Goal: Task Accomplishment & Management: Use online tool/utility

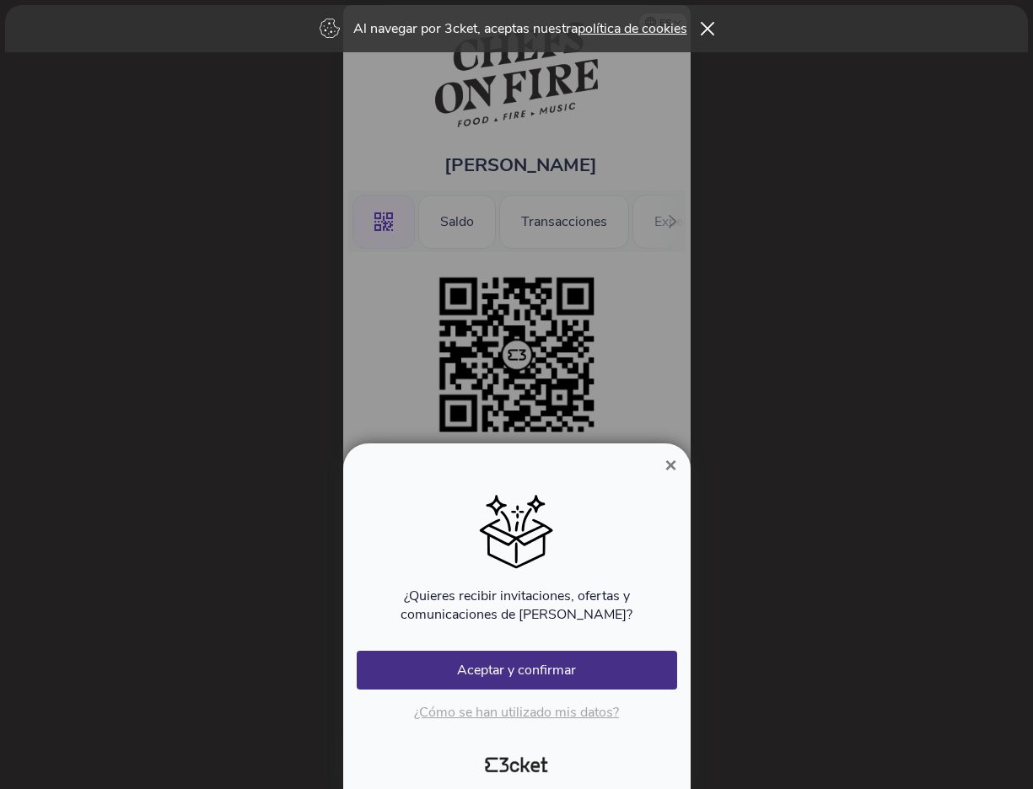
click at [674, 460] on span "×" at bounding box center [671, 465] width 12 height 23
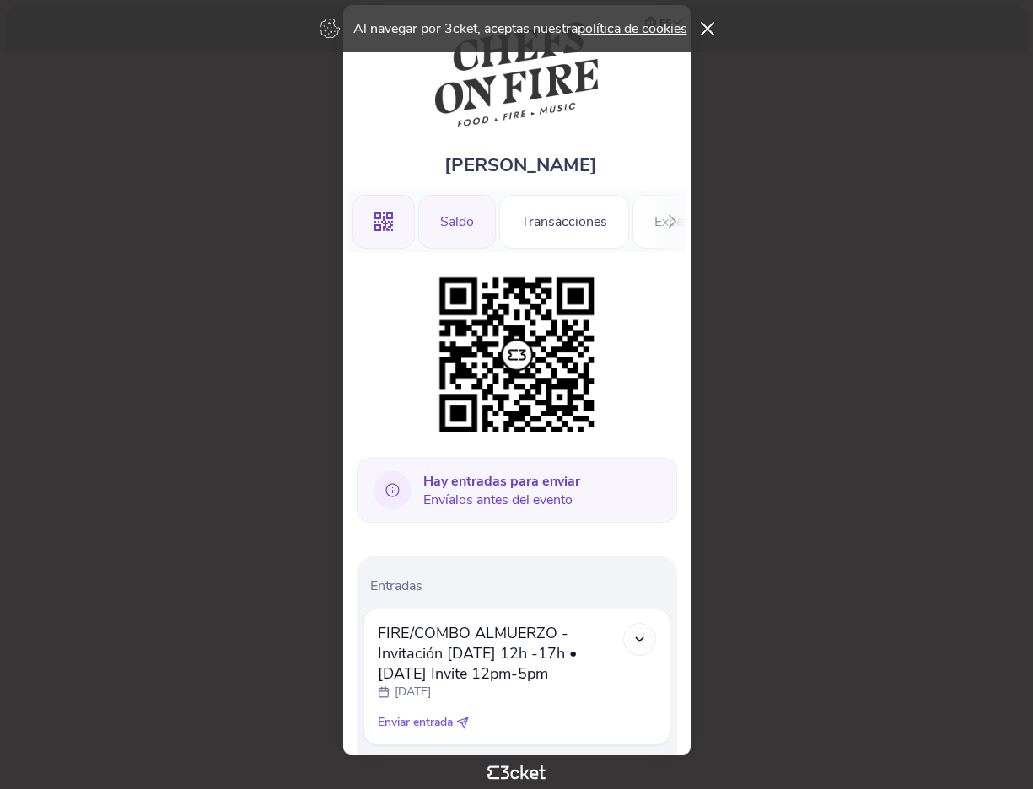
click at [454, 223] on div "Saldo" at bounding box center [457, 222] width 78 height 54
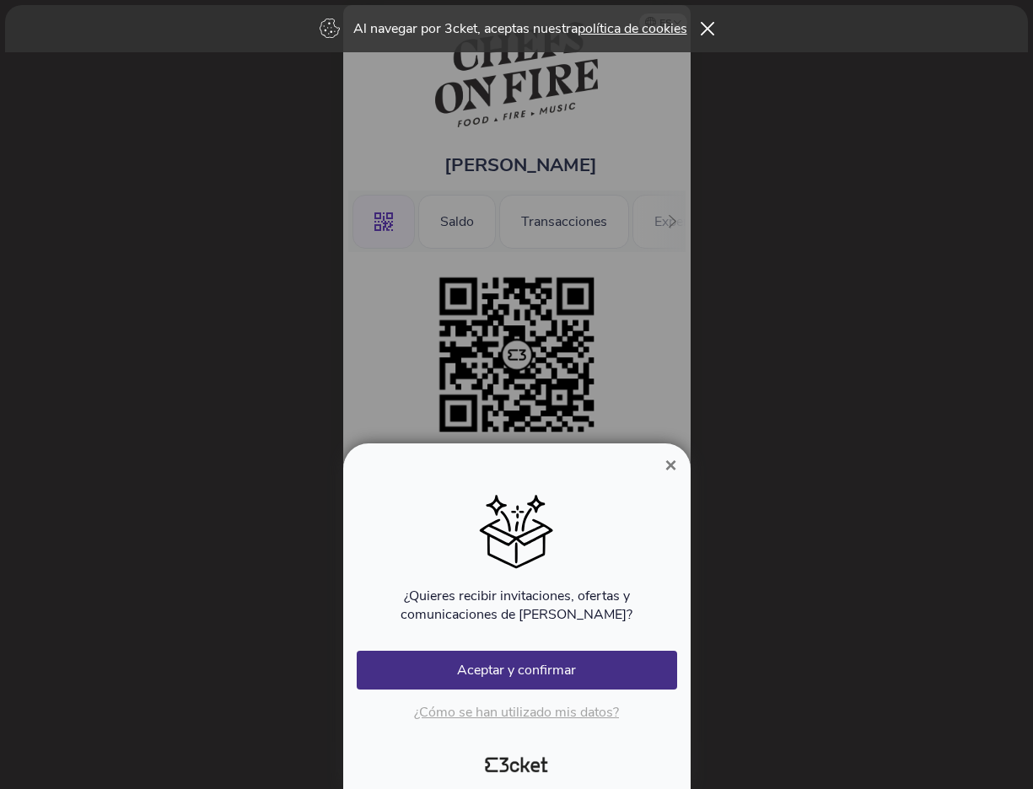
click at [665, 463] on span "×" at bounding box center [671, 465] width 12 height 23
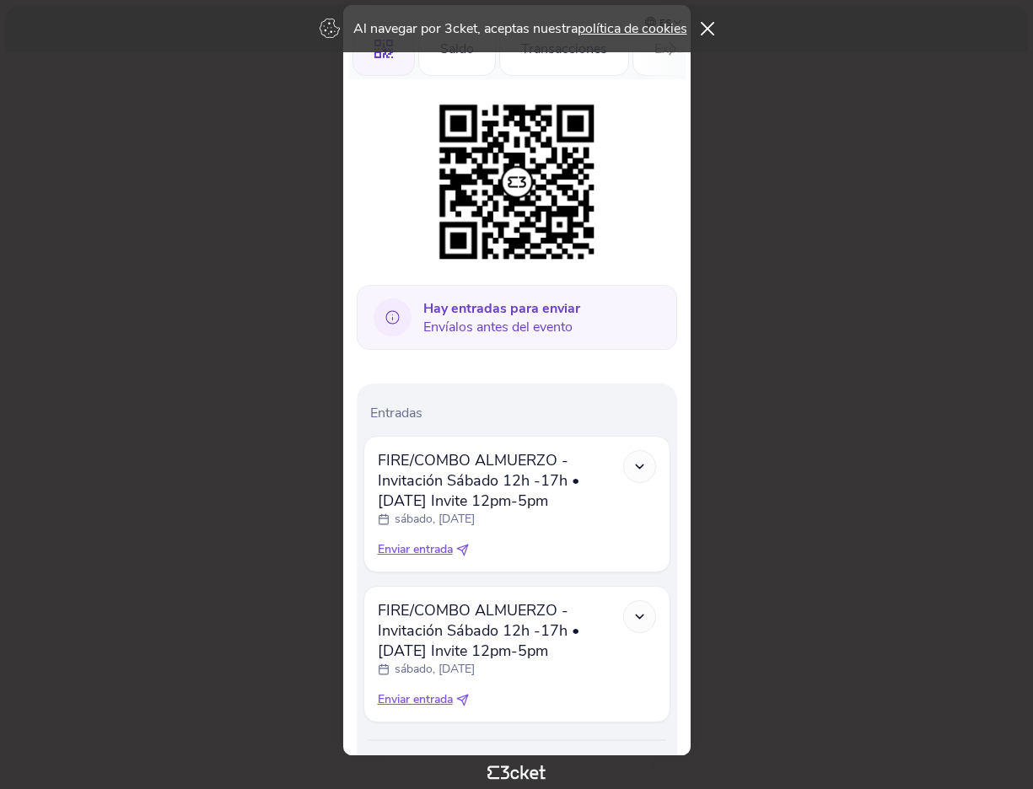
scroll to position [176, 0]
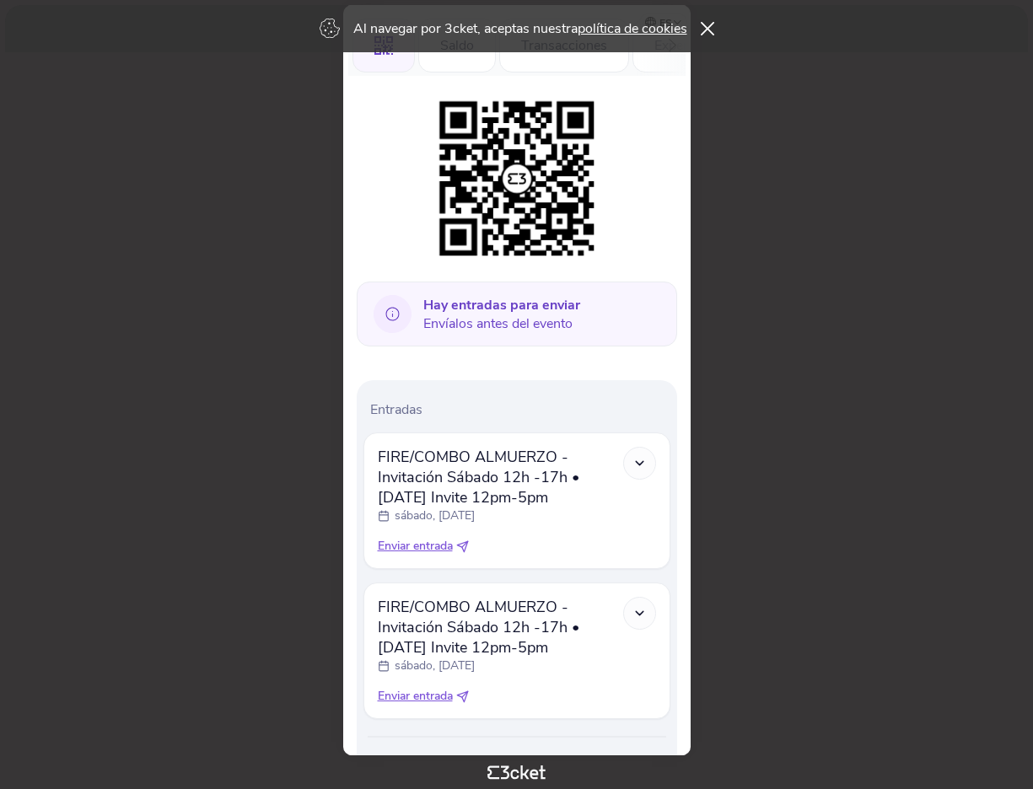
click at [641, 456] on icon at bounding box center [640, 463] width 14 height 14
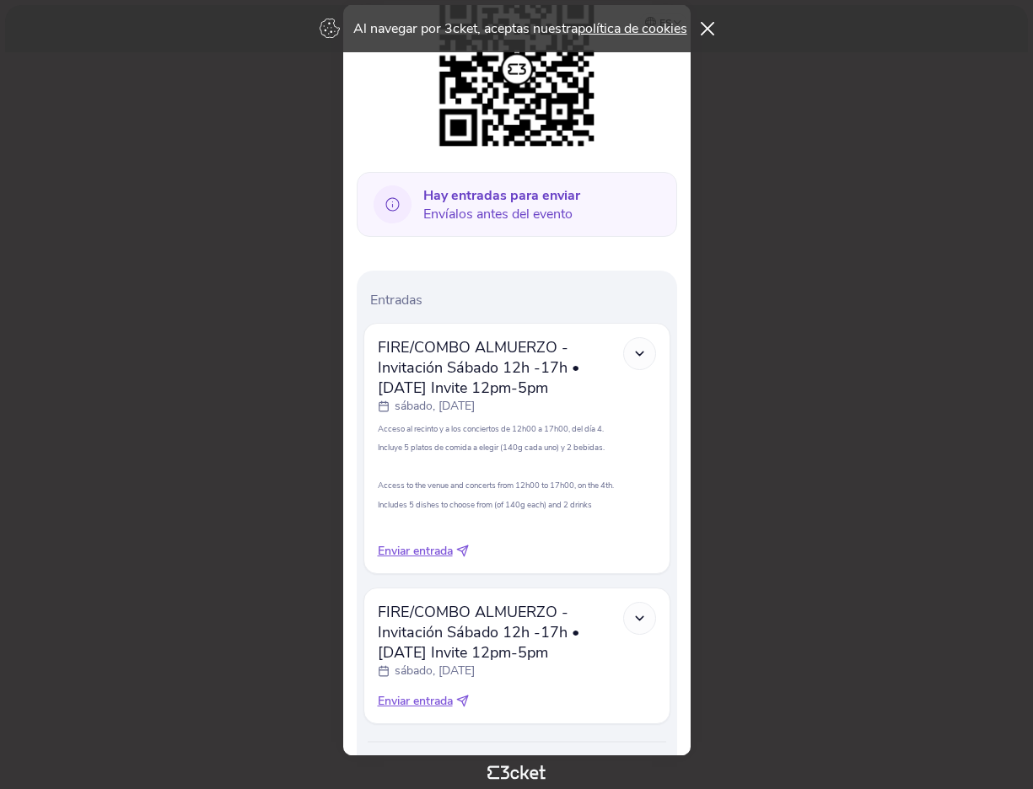
scroll to position [366, 0]
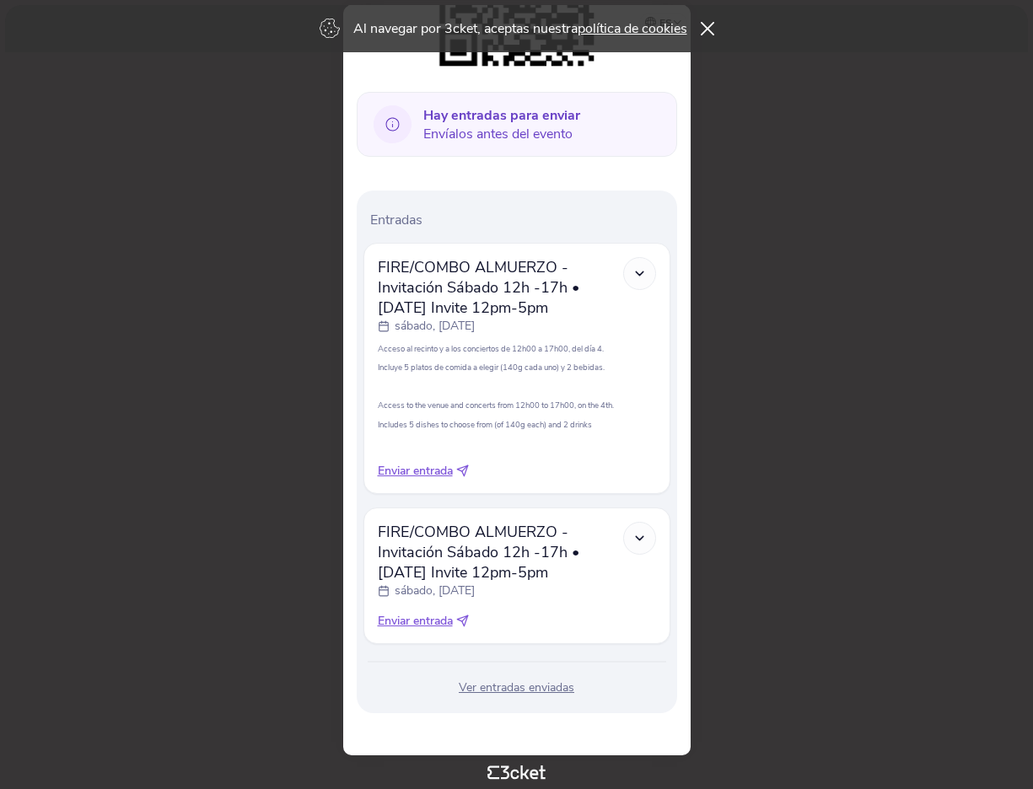
click at [635, 534] on icon at bounding box center [640, 538] width 14 height 14
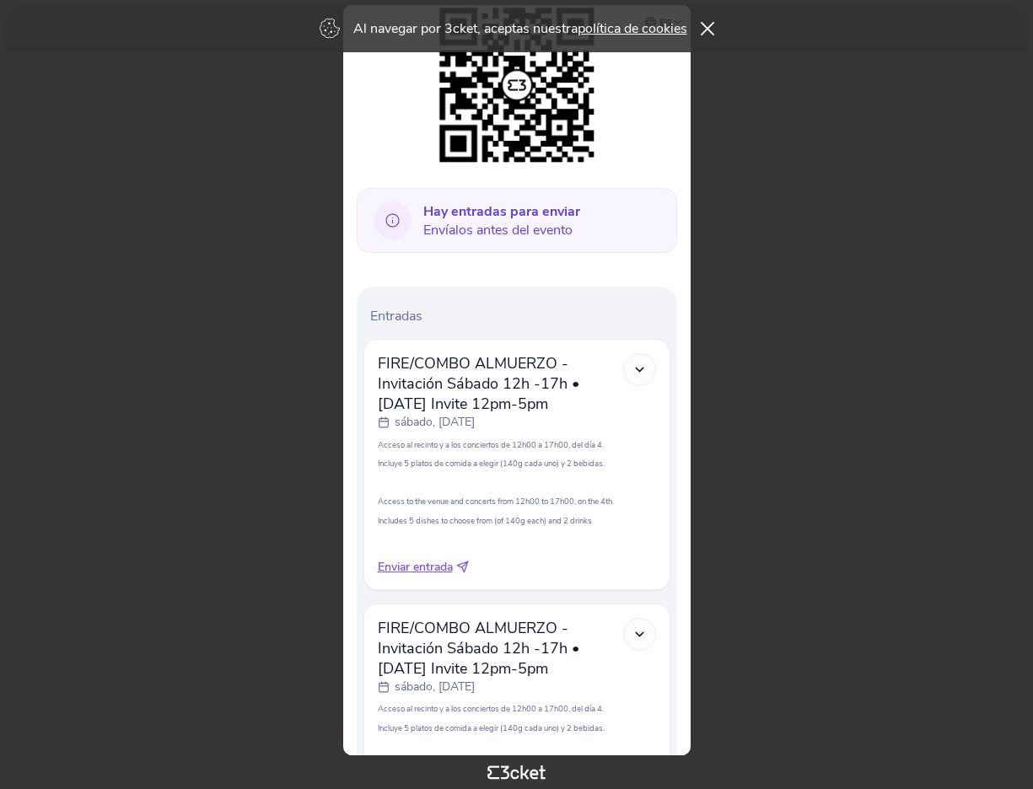
scroll to position [313, 0]
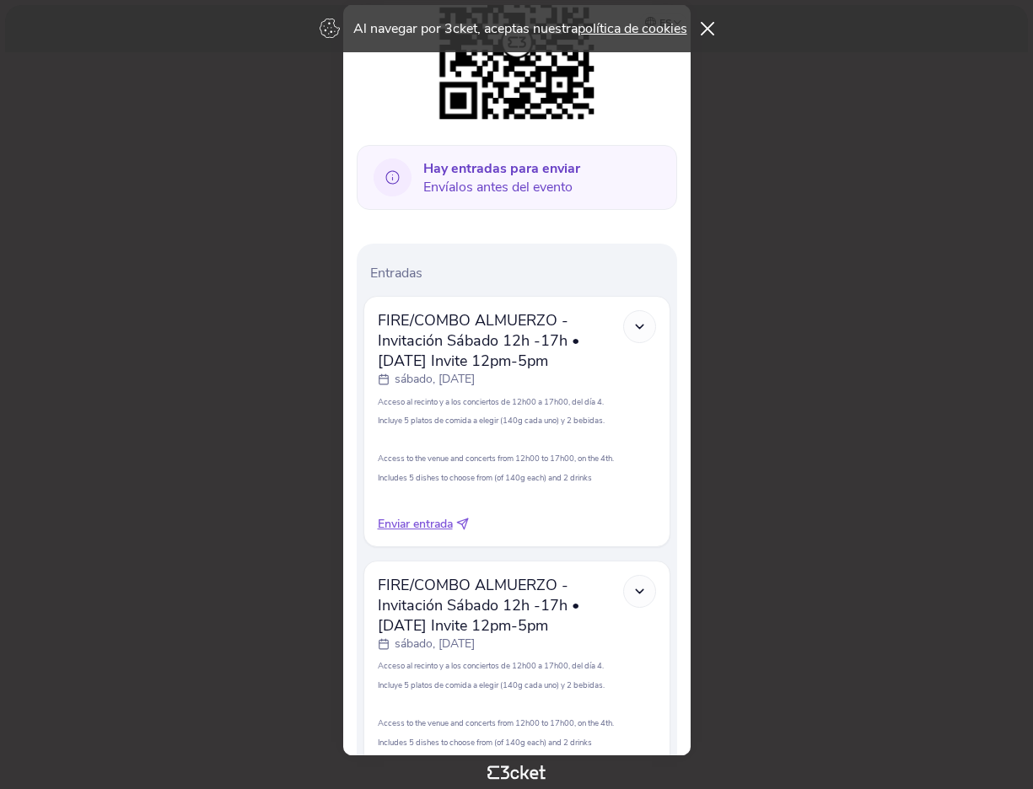
click at [425, 522] on span "Enviar entrada" at bounding box center [415, 524] width 75 height 17
select select "34"
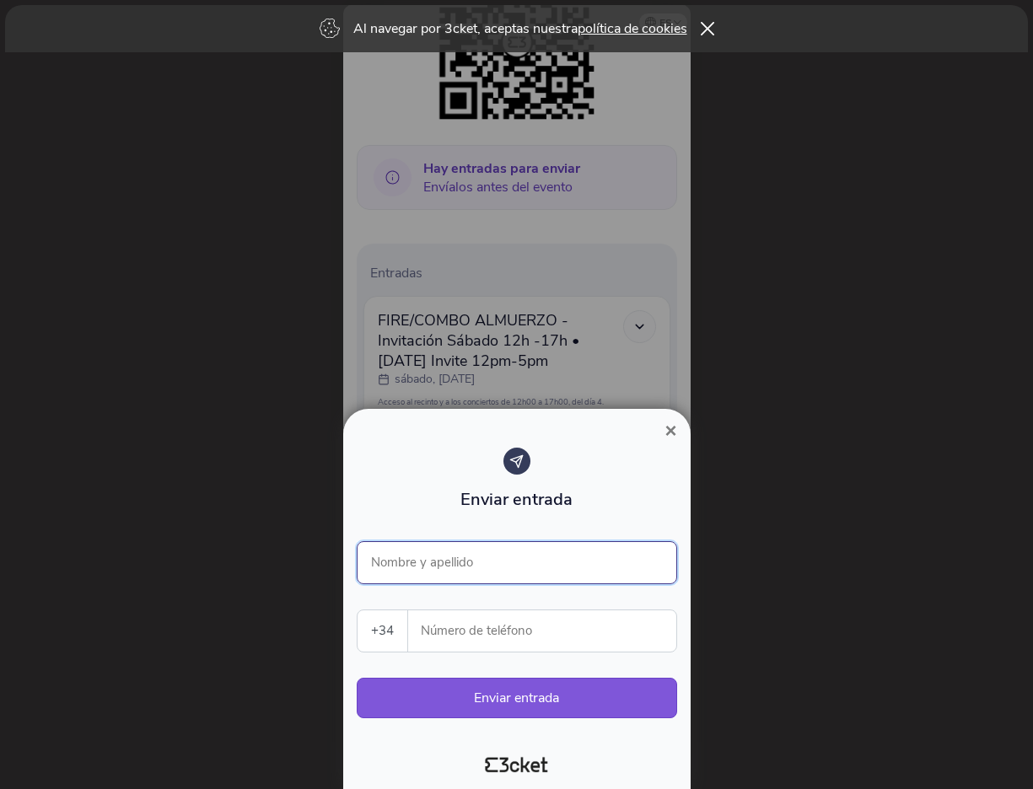
click at [438, 555] on input "Nombre y apellido" at bounding box center [517, 562] width 320 height 43
type input "[PERSON_NAME]"
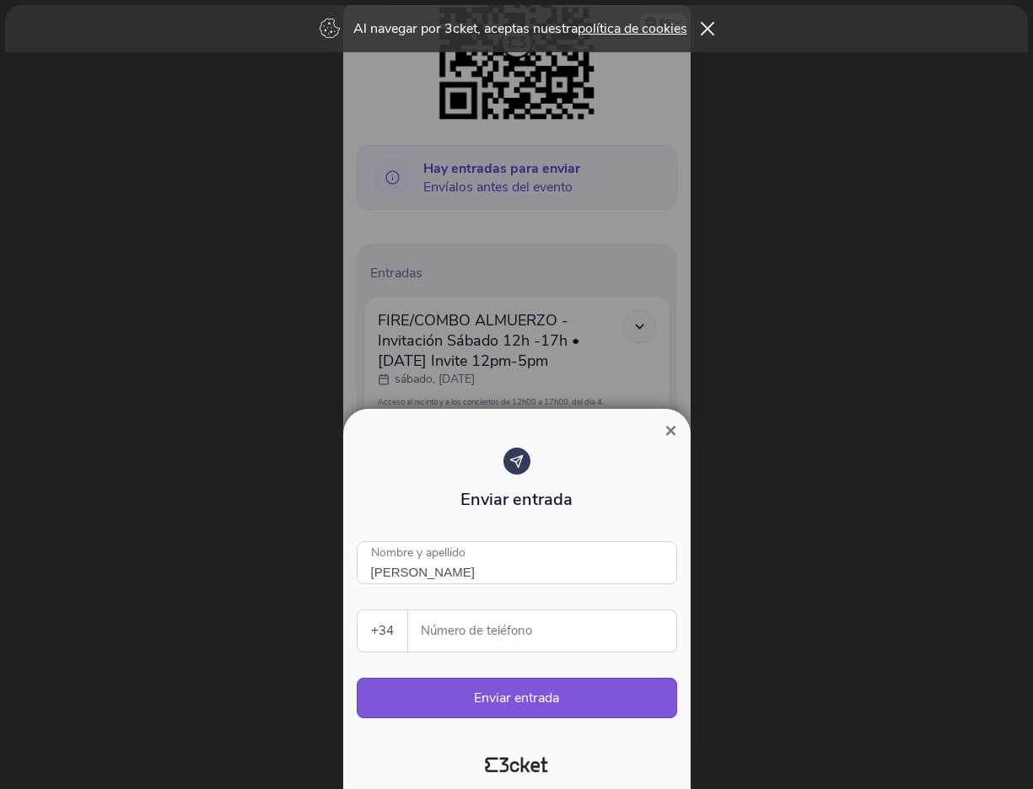
click at [673, 428] on span "×" at bounding box center [671, 430] width 12 height 23
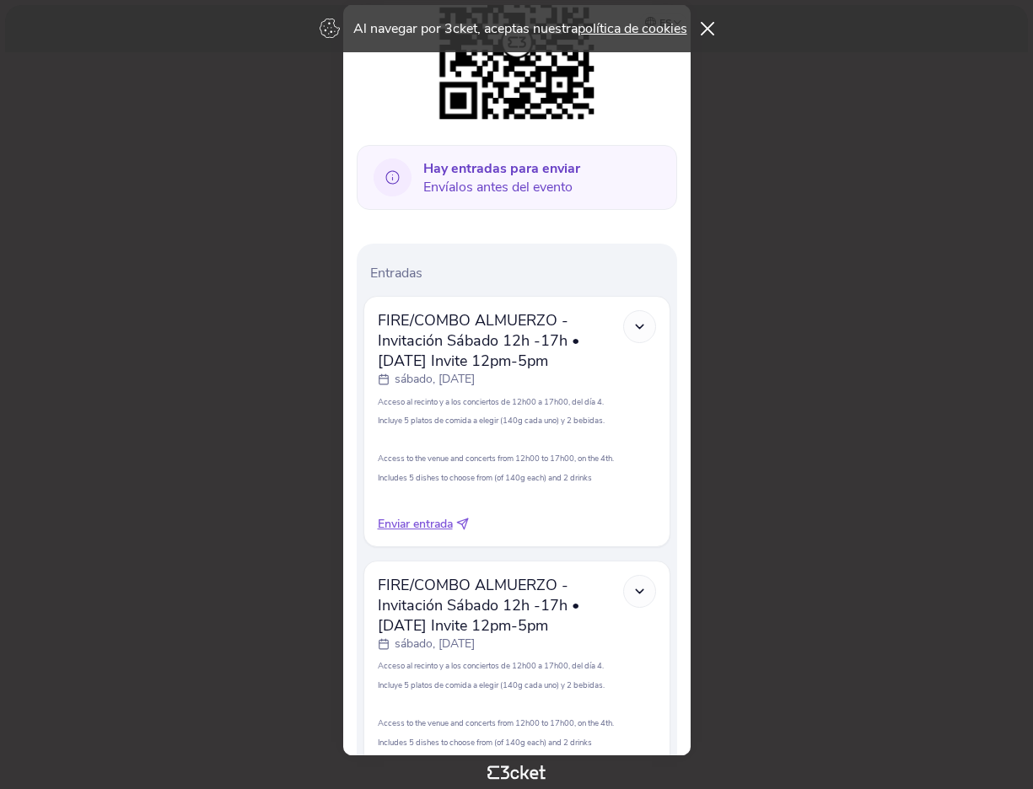
scroll to position [480, 0]
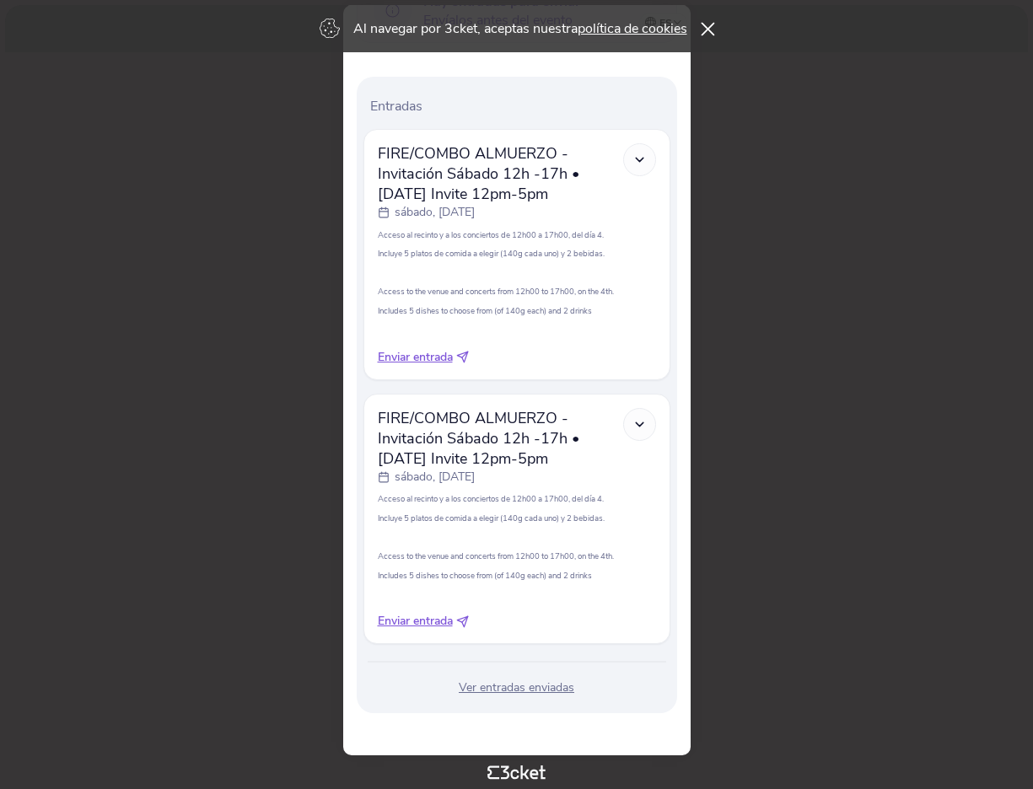
click at [704, 29] on icon at bounding box center [707, 28] width 14 height 13
